Goal: Task Accomplishment & Management: Use online tool/utility

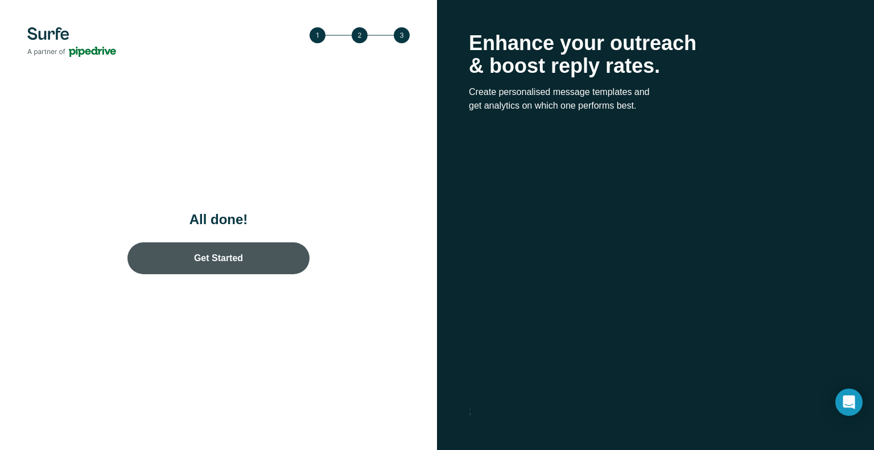
click at [271, 255] on link "Get Started" at bounding box center [218, 258] width 182 height 32
